Goal: Task Accomplishment & Management: Manage account settings

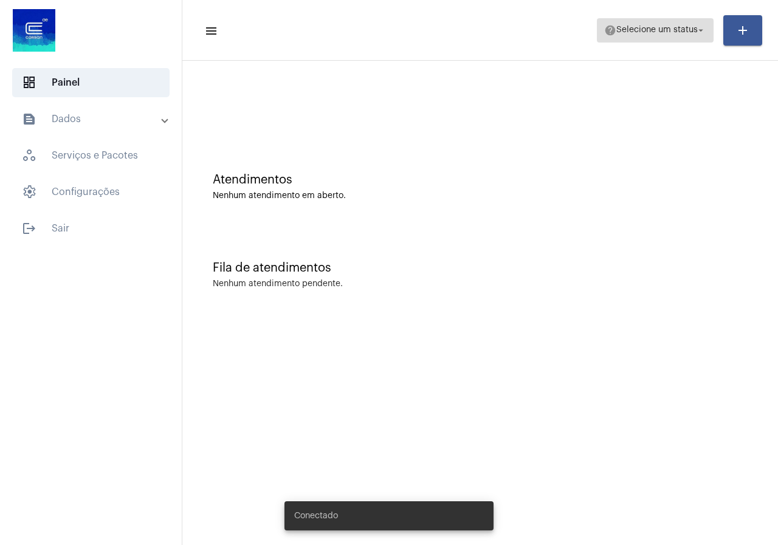
click at [616, 33] on span "Selecione um status" at bounding box center [656, 30] width 81 height 9
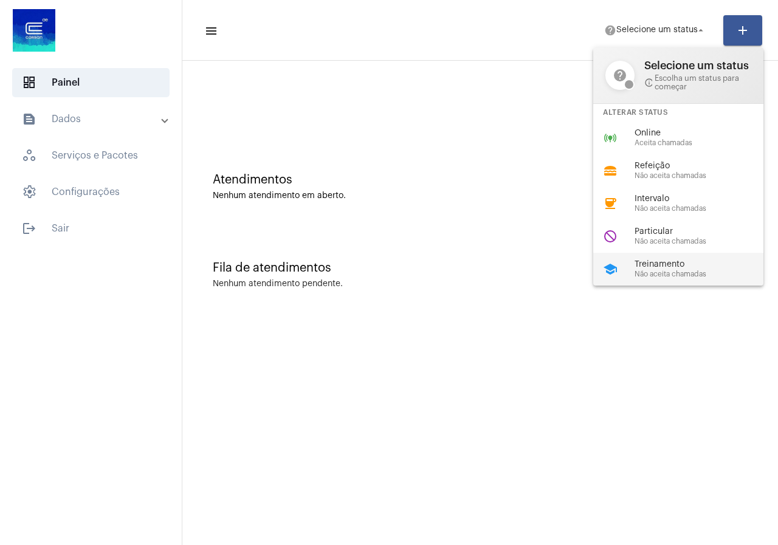
click at [643, 281] on div "school Treinamento Não aceita chamadas" at bounding box center [688, 269] width 190 height 33
